Goal: Register for event/course

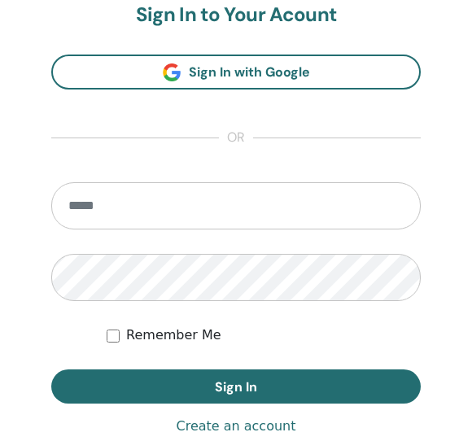
scroll to position [938, 0]
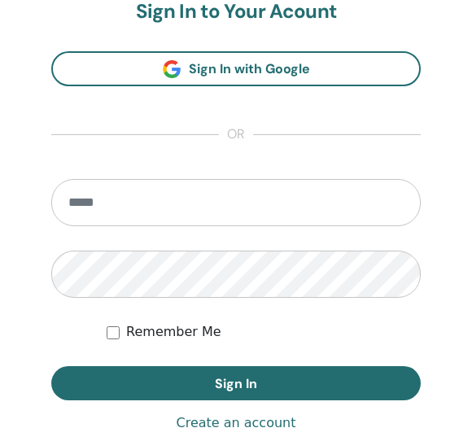
click at [72, 233] on form "Remember Me Sign In" at bounding box center [235, 289] width 369 height 221
click at [70, 205] on input "email" at bounding box center [235, 202] width 369 height 47
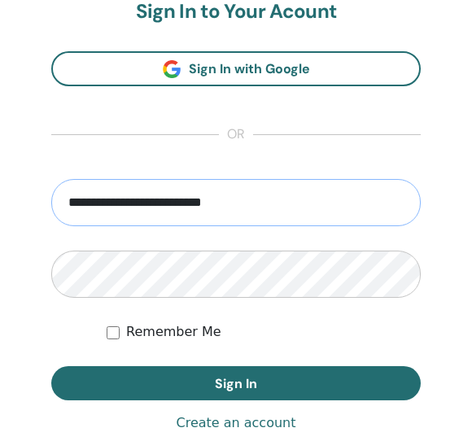
type input "**********"
click at [136, 380] on button "Sign In" at bounding box center [235, 383] width 369 height 34
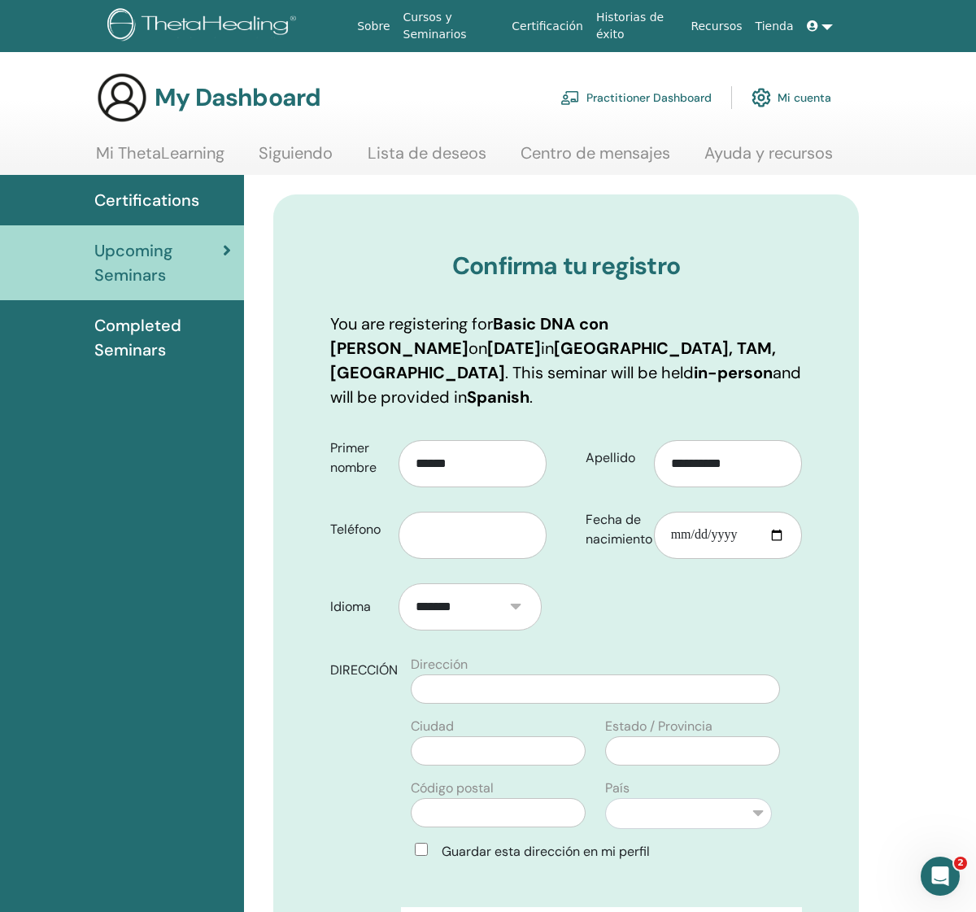
click at [124, 362] on span "Completed Seminars" at bounding box center [162, 337] width 137 height 49
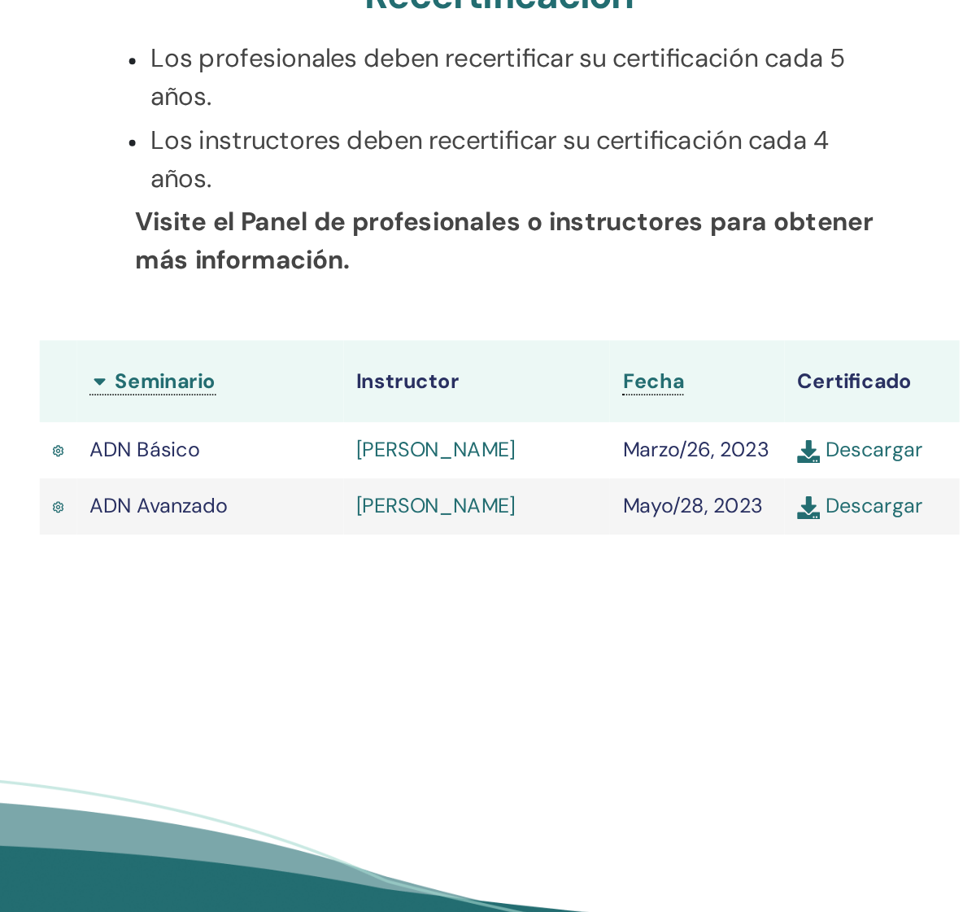
scroll to position [107, 0]
click at [297, 599] on td "ADN Básico" at bounding box center [382, 617] width 170 height 36
click at [475, 608] on link "[PERSON_NAME]" at bounding box center [526, 616] width 102 height 17
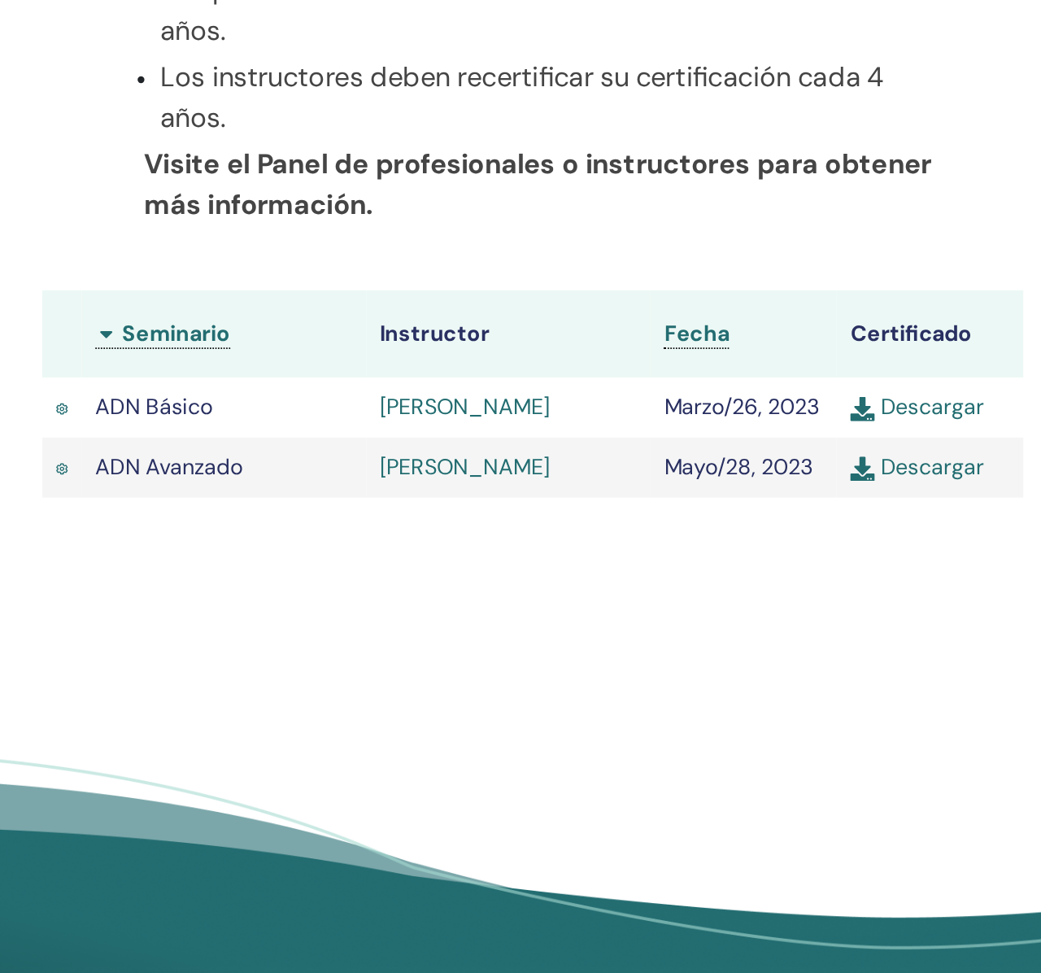
scroll to position [0, 0]
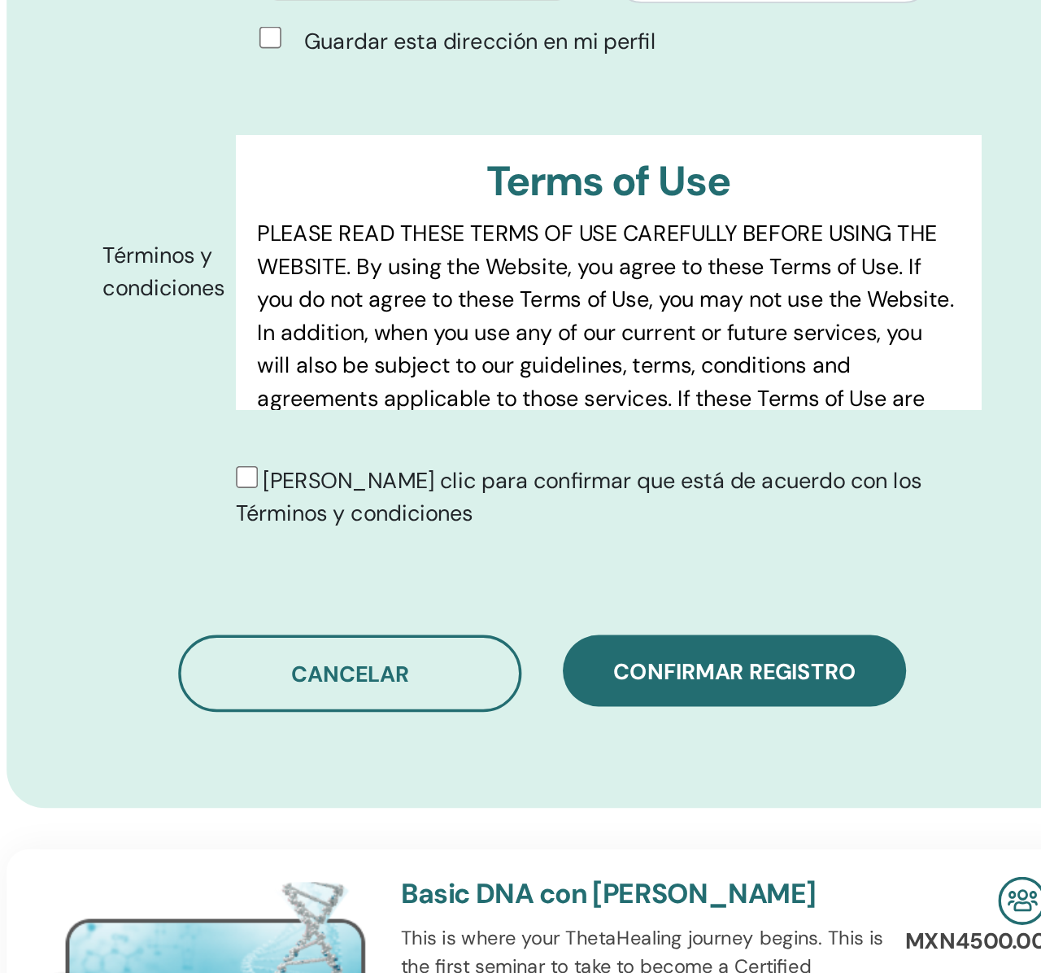
scroll to position [469, 0]
click at [619, 773] on button "Confirmar registro" at bounding box center [720, 794] width 203 height 42
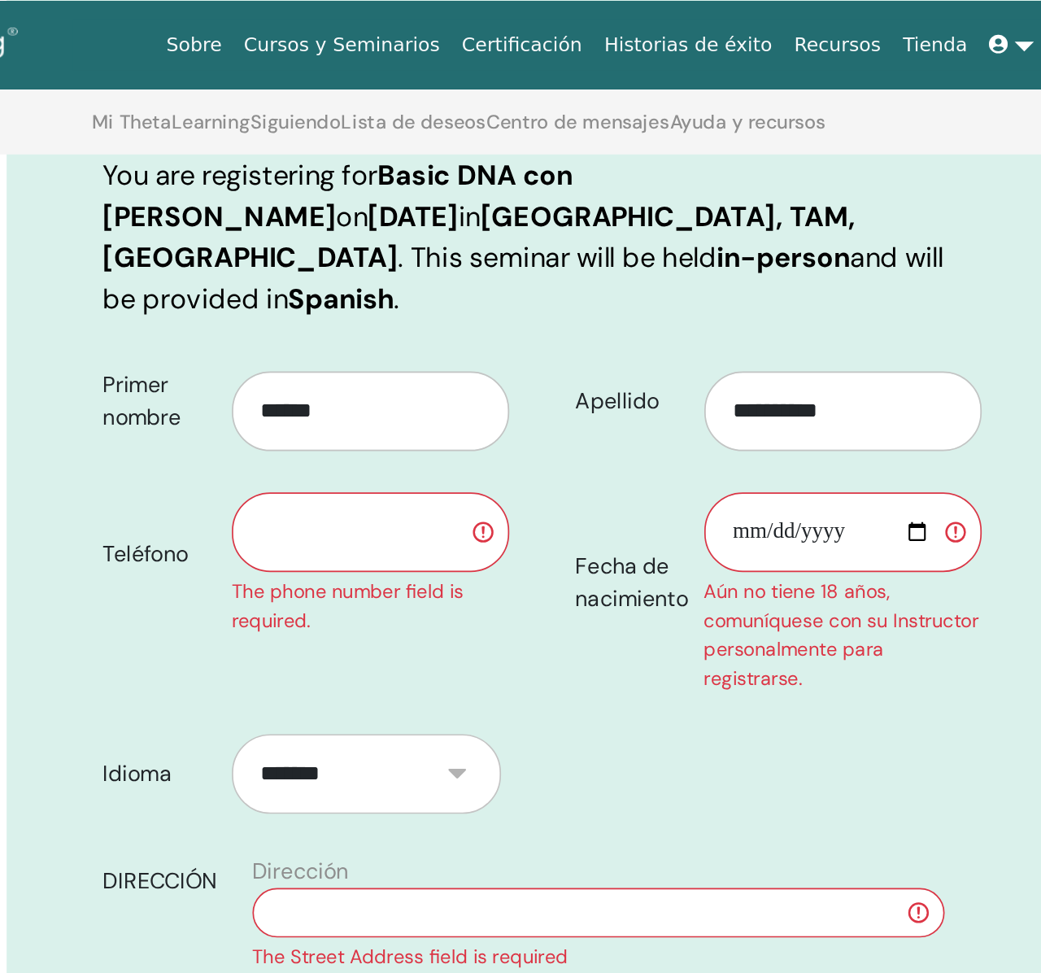
scroll to position [259, 0]
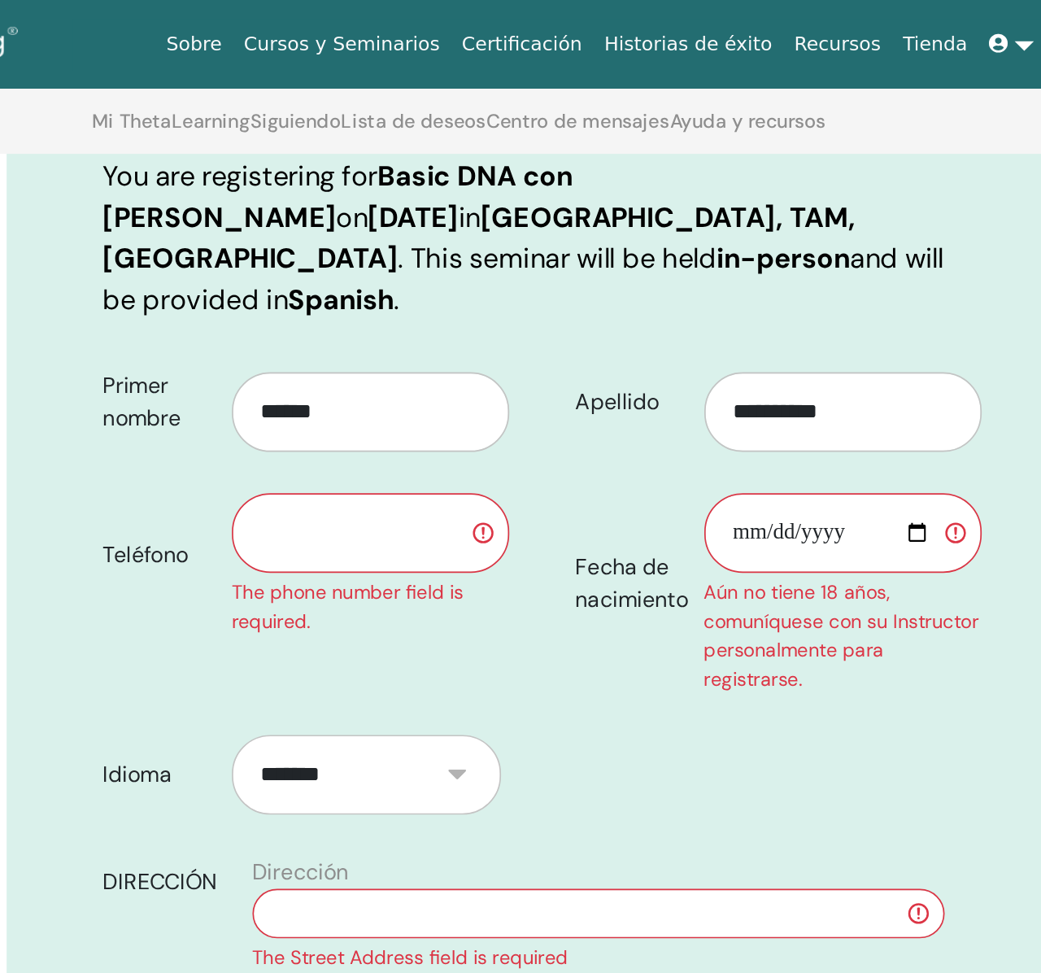
click at [423, 339] on input "text" at bounding box center [505, 315] width 164 height 47
type input "**********"
click at [703, 316] on input "Fecha de nacimiento" at bounding box center [785, 315] width 164 height 47
type input "**********"
